Goal: Task Accomplishment & Management: Complete application form

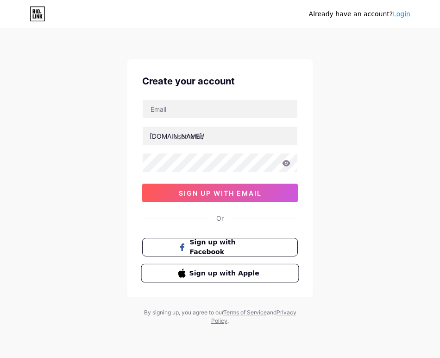
click at [224, 276] on span "Sign up with Apple" at bounding box center [226, 273] width 73 height 10
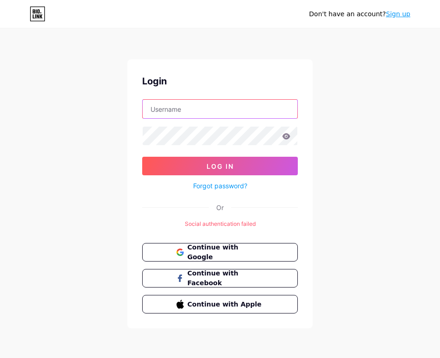
click at [233, 116] on input "text" at bounding box center [220, 109] width 155 height 19
click at [178, 112] on input "text" at bounding box center [220, 109] width 155 height 19
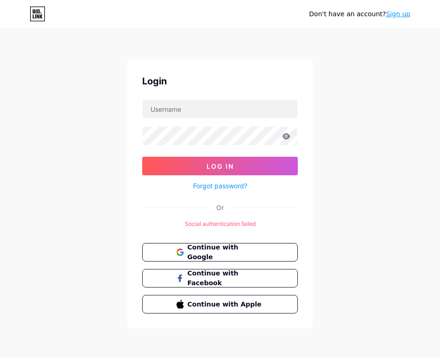
click at [89, 138] on div "Don't have an account? Sign up Login Log In Forgot password? Or Social authenti…" at bounding box center [220, 179] width 440 height 358
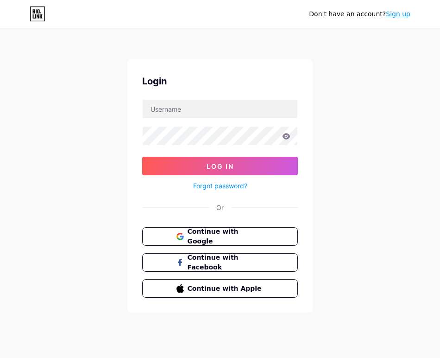
click at [39, 15] on icon at bounding box center [38, 13] width 16 height 15
